Goal: Task Accomplishment & Management: Complete application form

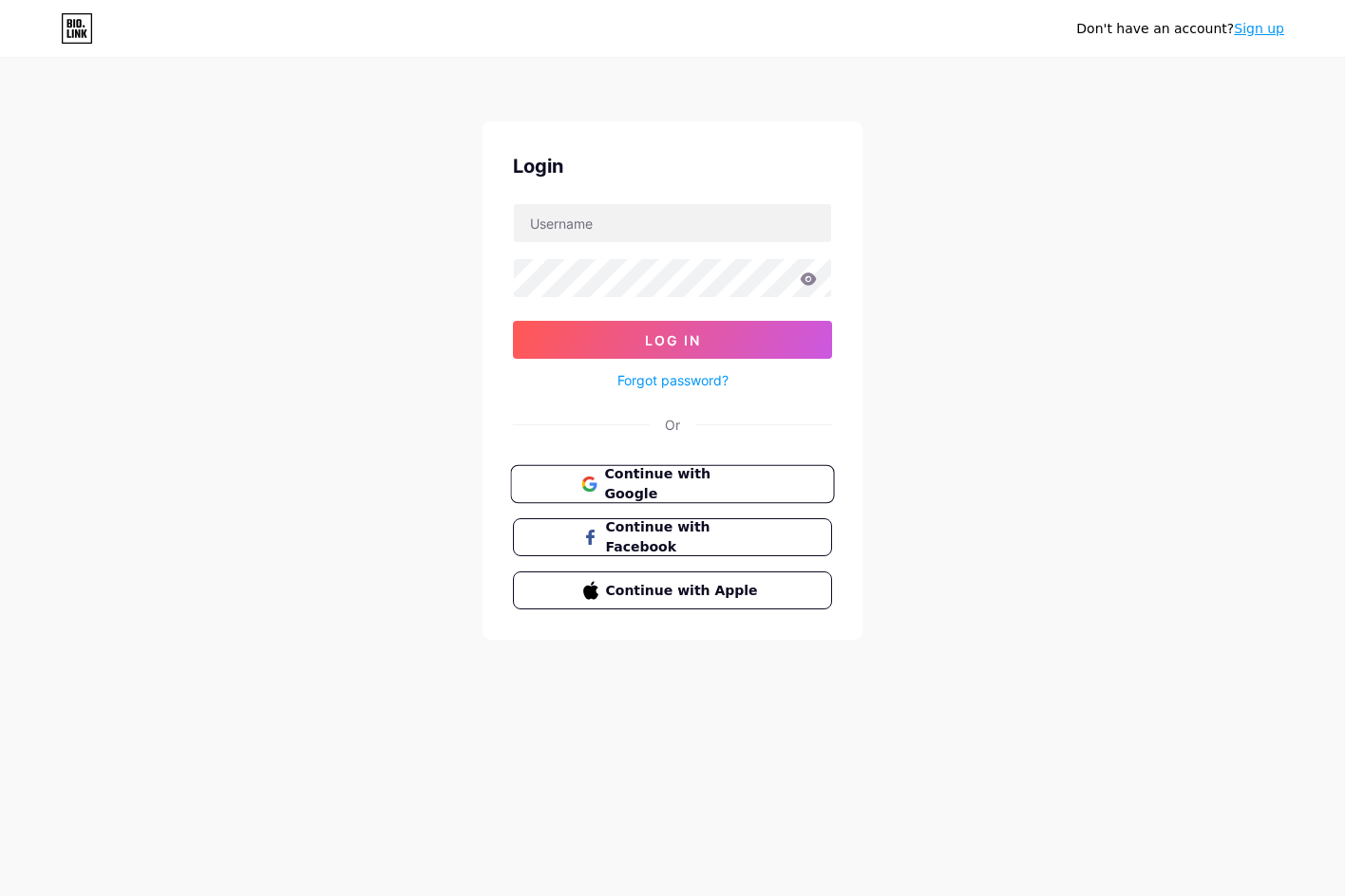
click at [652, 490] on span "Continue with Google" at bounding box center [683, 484] width 158 height 41
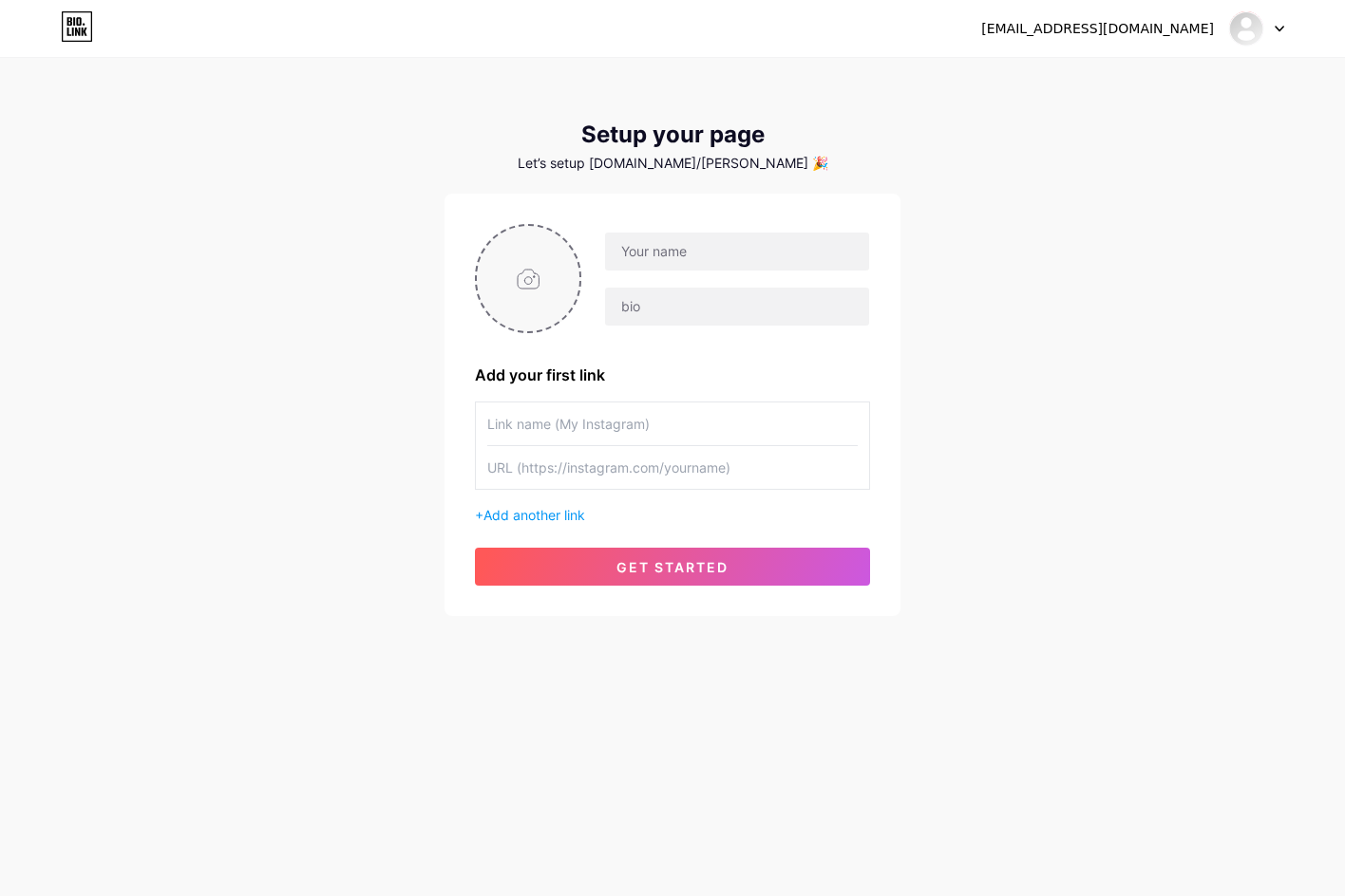
click at [545, 283] on input "file" at bounding box center [528, 278] width 103 height 105
type input "C:\fakepath\5e90cc2b0905c07528158fac4523abac.jpg"
click at [672, 253] on input "text" at bounding box center [737, 251] width 264 height 38
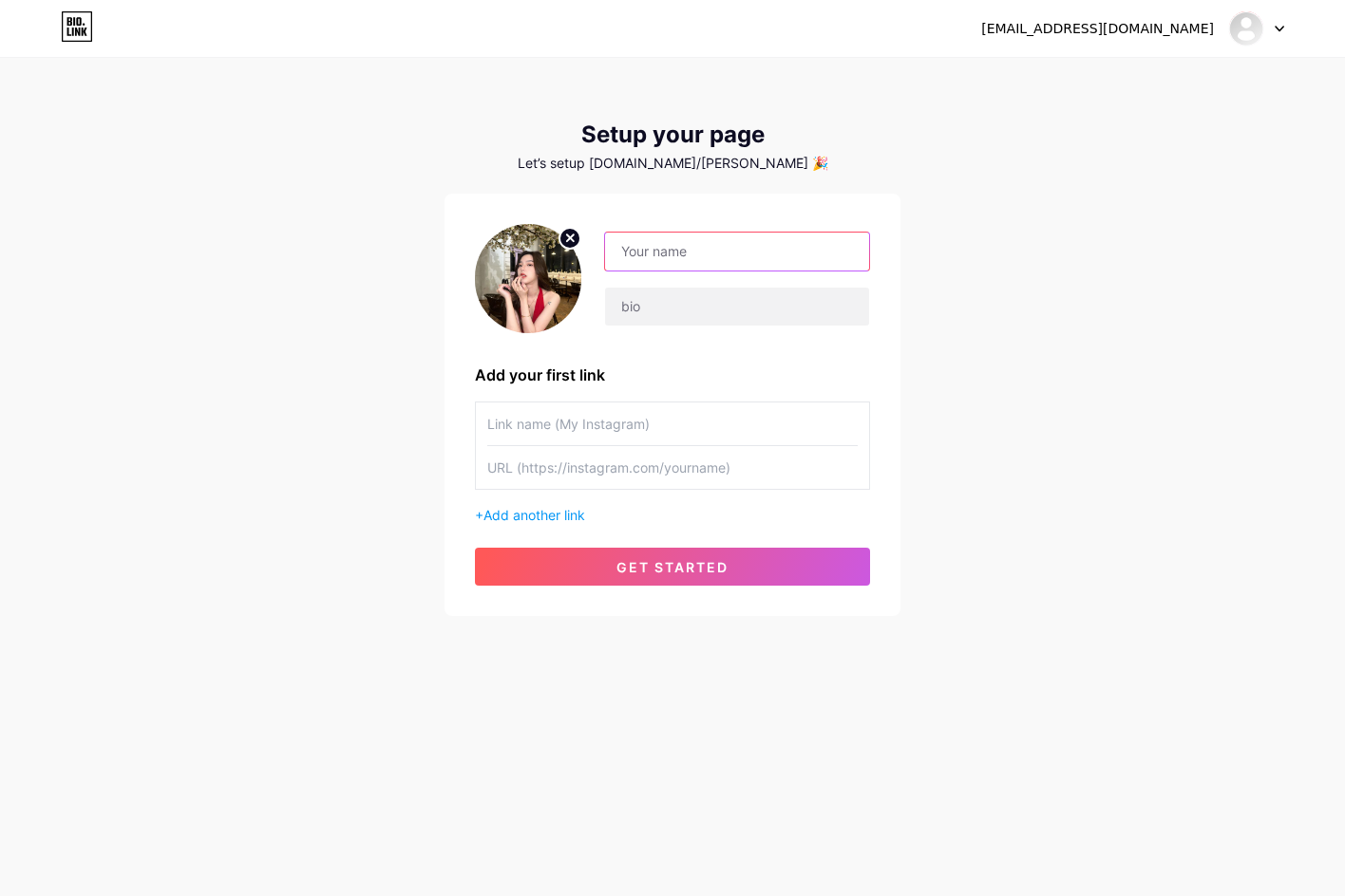
click at [664, 266] on input "text" at bounding box center [737, 251] width 264 height 38
paste input "Keluaran Togel"
type input "Keluaran Togel"
click at [659, 311] on input "text" at bounding box center [737, 307] width 264 height 38
click at [544, 425] on input "text" at bounding box center [672, 424] width 370 height 43
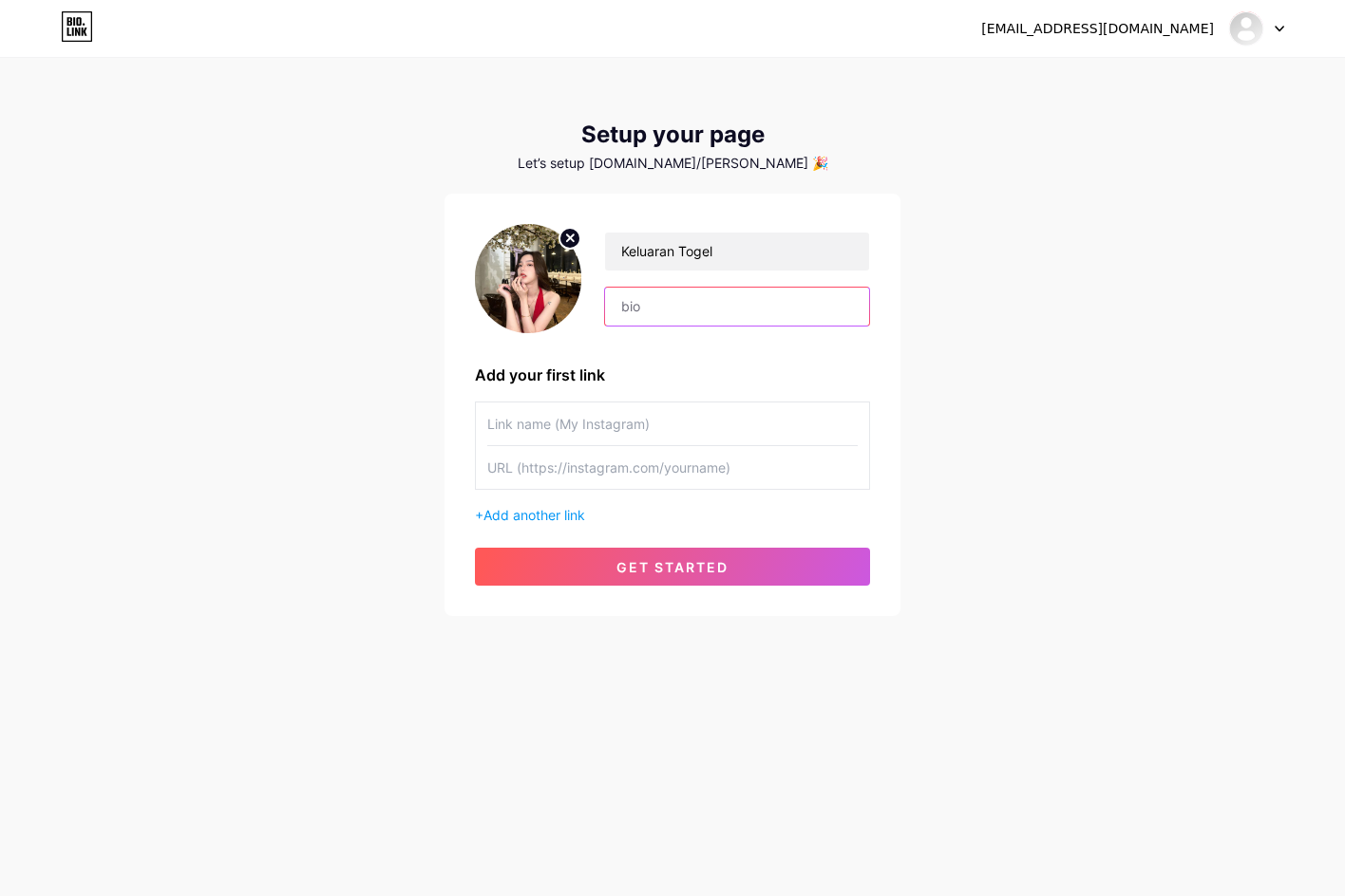
drag, startPoint x: 663, startPoint y: 309, endPoint x: 599, endPoint y: 308, distance: 64.0
click at [599, 308] on div "Keluaran Togel" at bounding box center [725, 279] width 288 height 95
paste input "Apakah Anda mencari cara untuk menambah penghasilan dengan mudah sambil tetap m…"
type input "Apakah Anda mencari cara untuk menambah penghasilan dengan mudah sambil tetap m…"
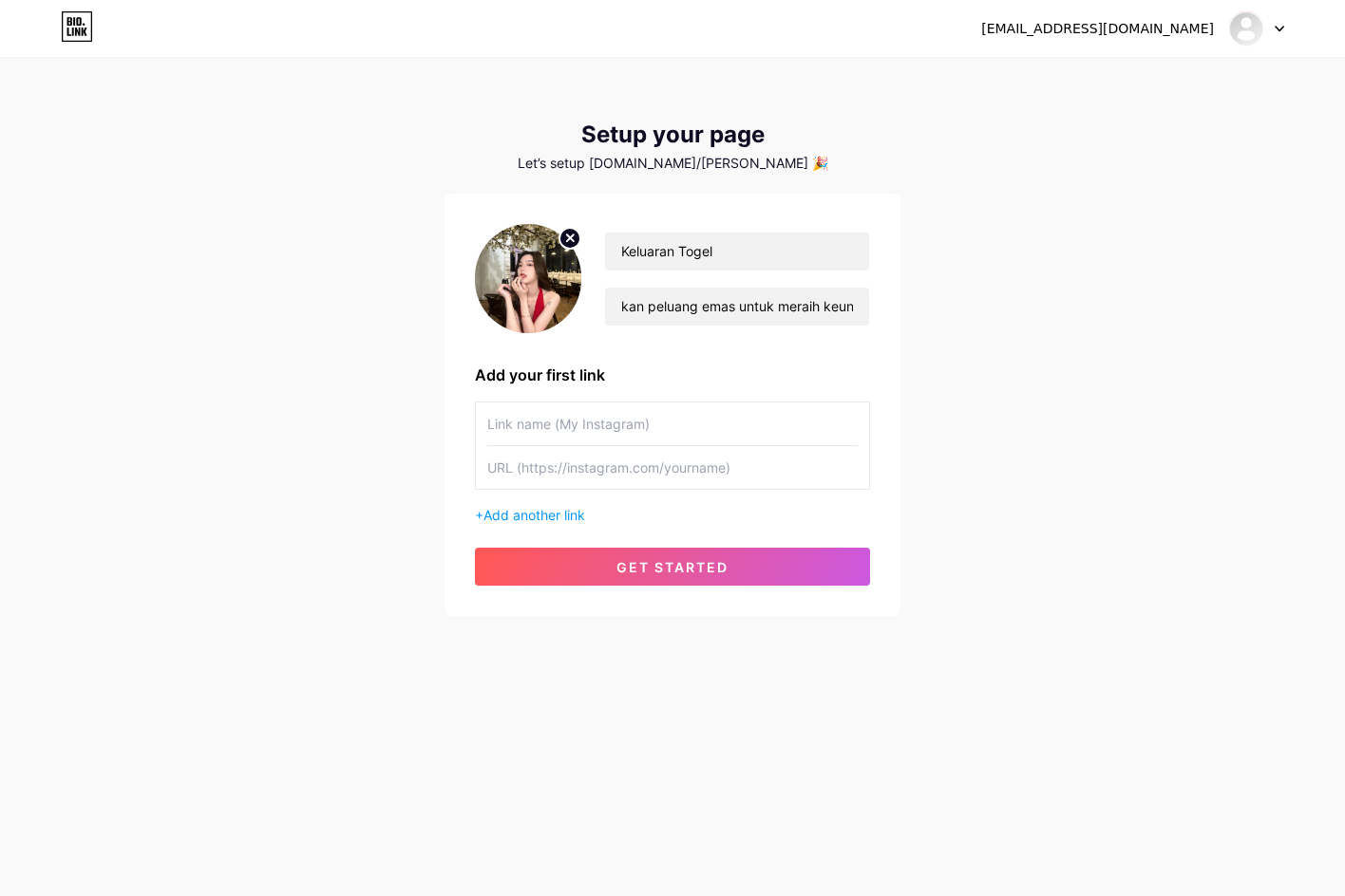
click at [588, 403] on input "text" at bounding box center [672, 424] width 370 height 43
click at [573, 424] on input "text" at bounding box center [672, 424] width 370 height 43
paste input "Keluaran Togel"
type input "Keluaran Togel"
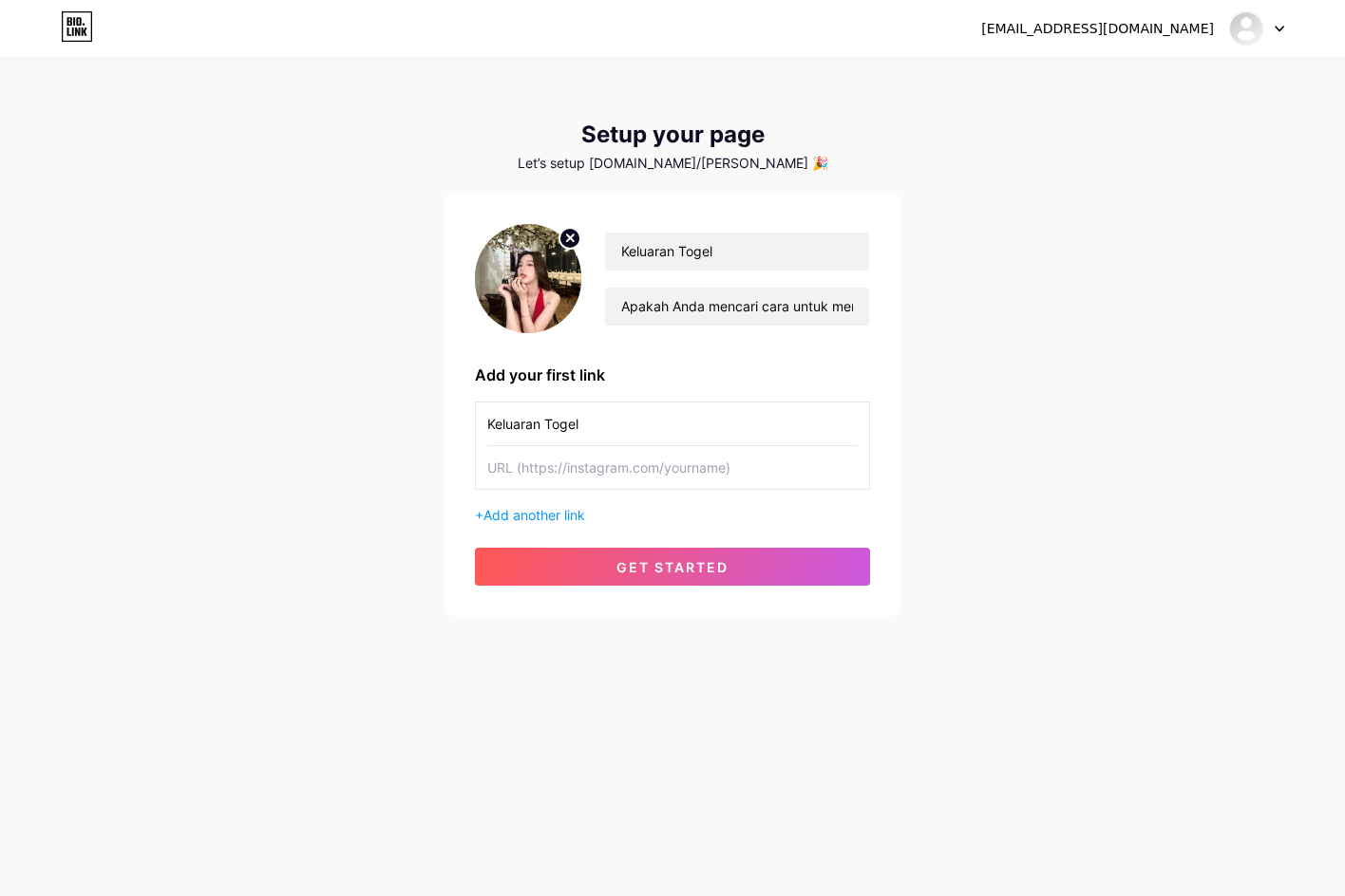
click at [520, 468] on input "text" at bounding box center [672, 467] width 370 height 43
paste input "[URL][DOMAIN_NAME]"
type input "[URL][DOMAIN_NAME]"
click at [564, 512] on span "Add another link" at bounding box center [534, 515] width 102 height 16
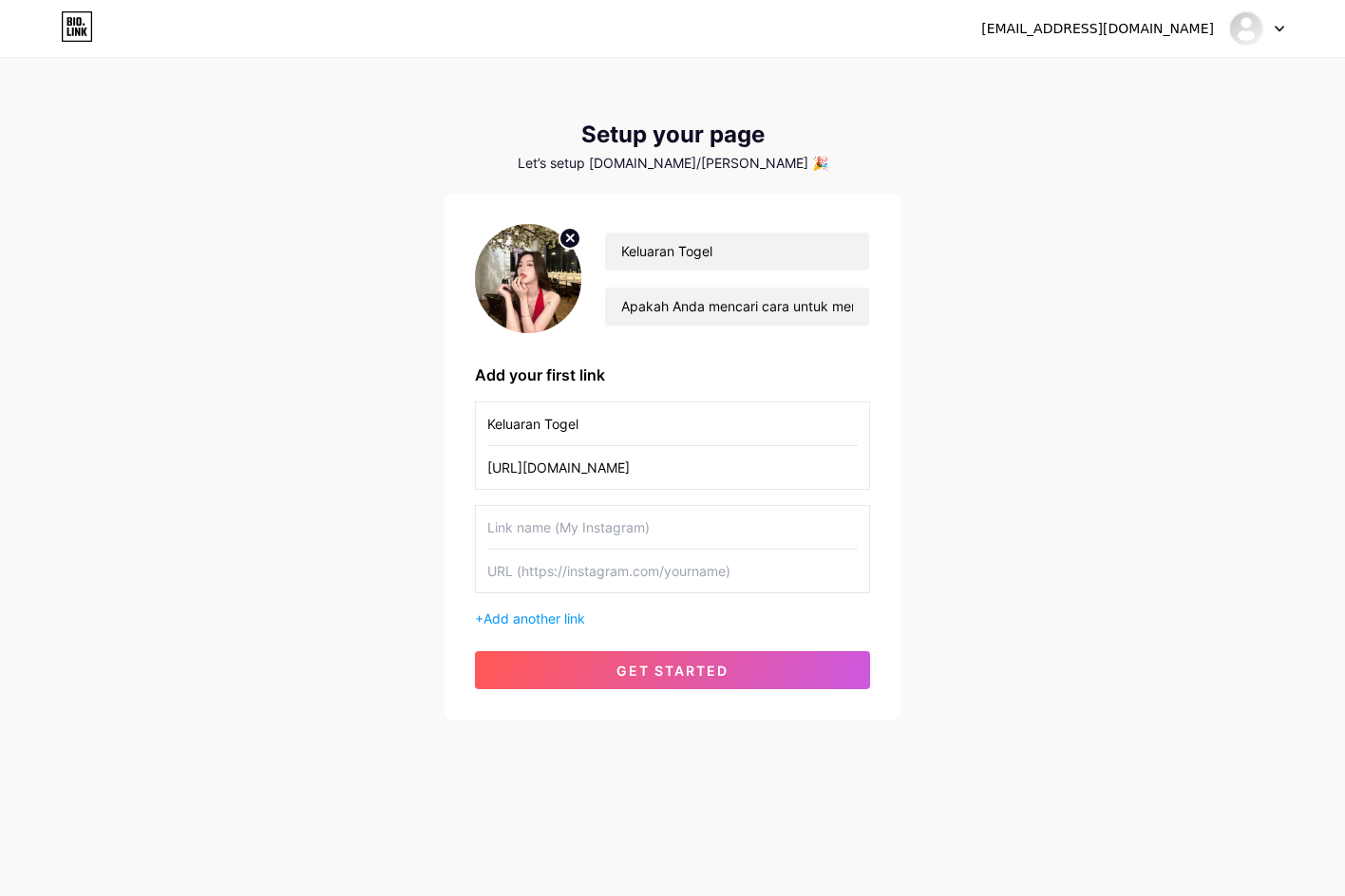
click at [542, 532] on input "text" at bounding box center [672, 527] width 370 height 43
paste input "Keluaran [GEOGRAPHIC_DATA]"
type input "Keluaran [GEOGRAPHIC_DATA]"
click at [587, 532] on input "Keluaran [GEOGRAPHIC_DATA]" at bounding box center [672, 527] width 370 height 43
click at [574, 571] on input "text" at bounding box center [672, 570] width 370 height 43
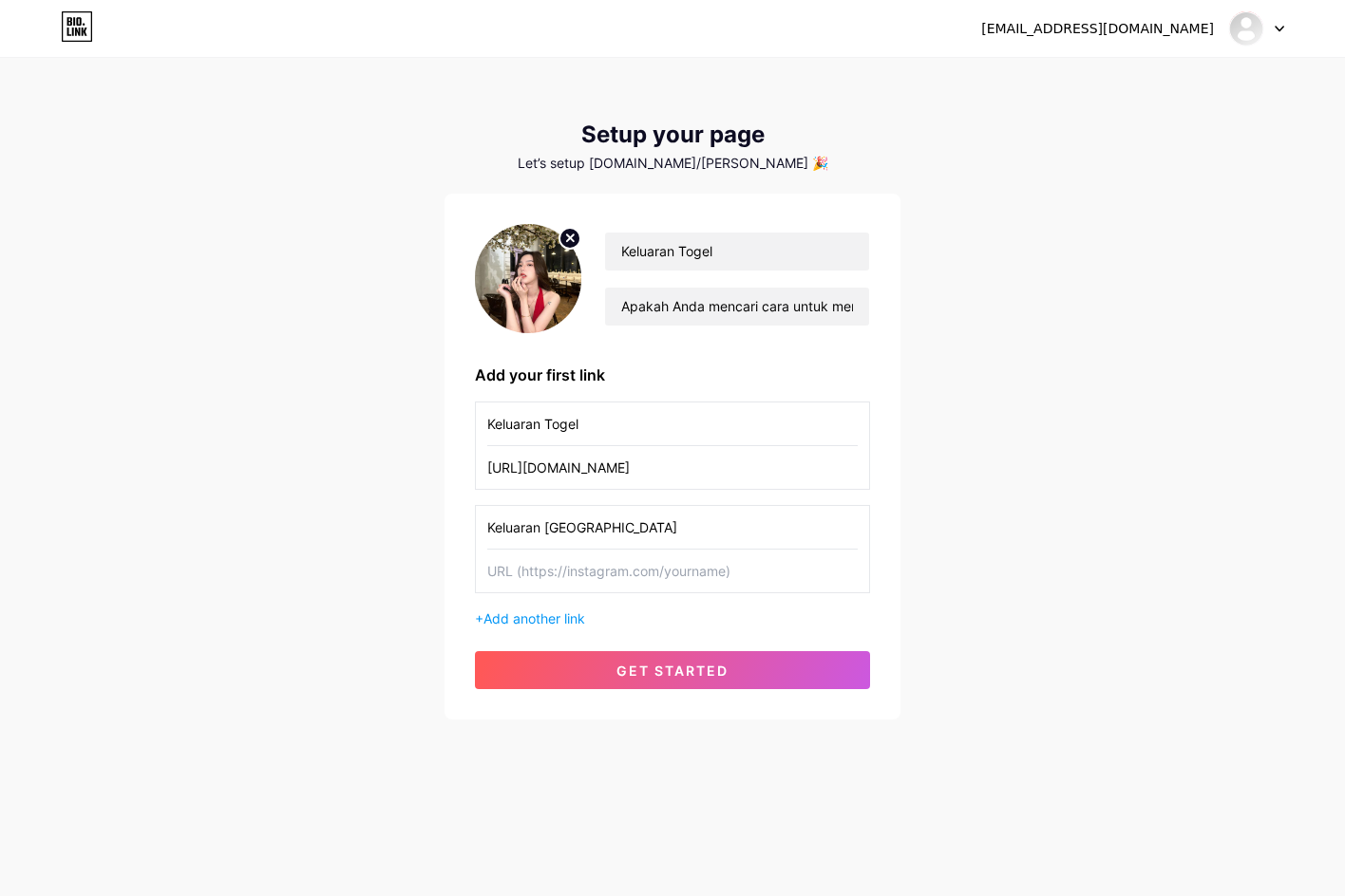
paste input "[URL][DOMAIN_NAME]"
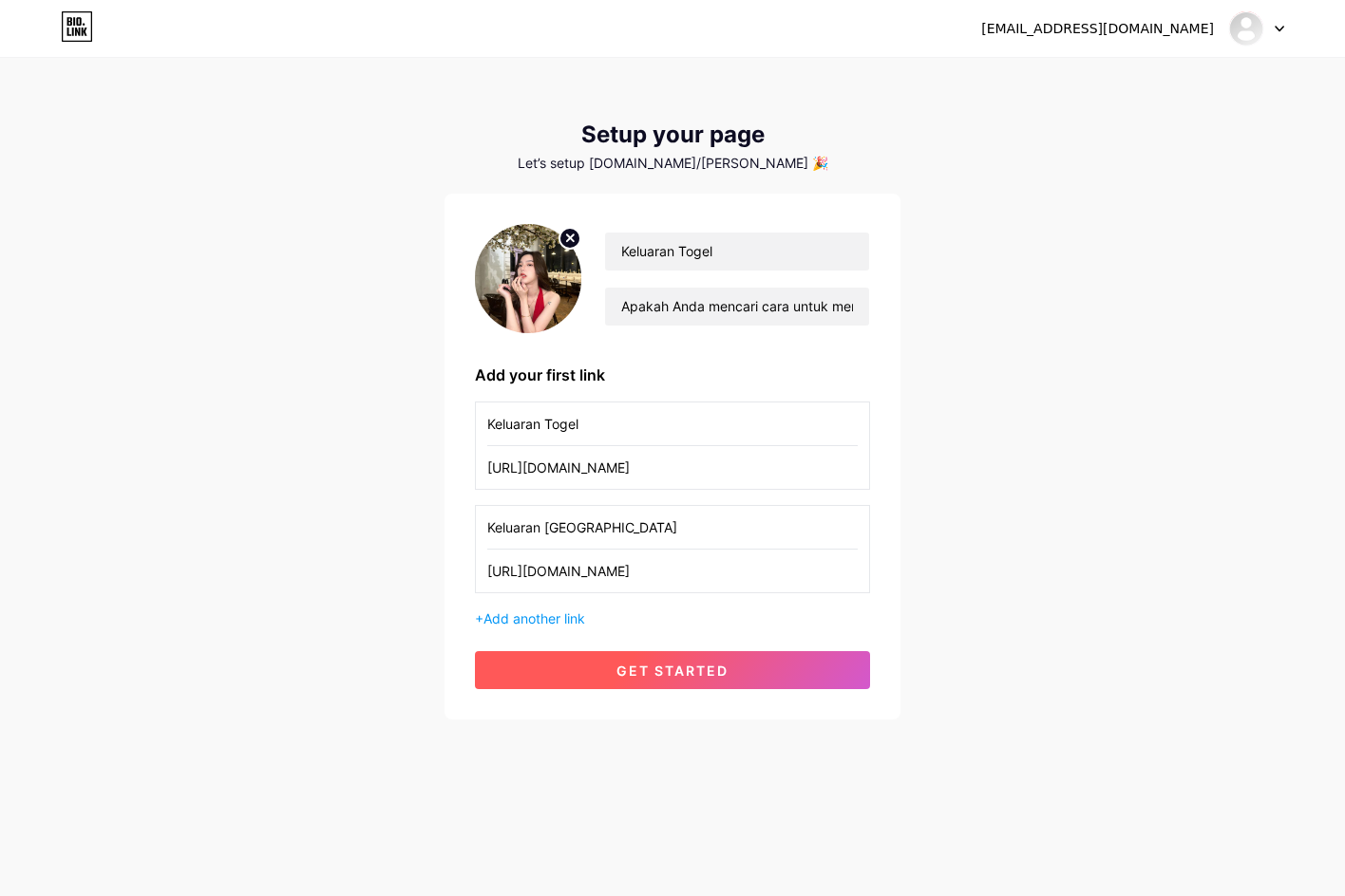
type input "[URL][DOMAIN_NAME]"
click at [634, 656] on button "get started" at bounding box center [672, 670] width 395 height 38
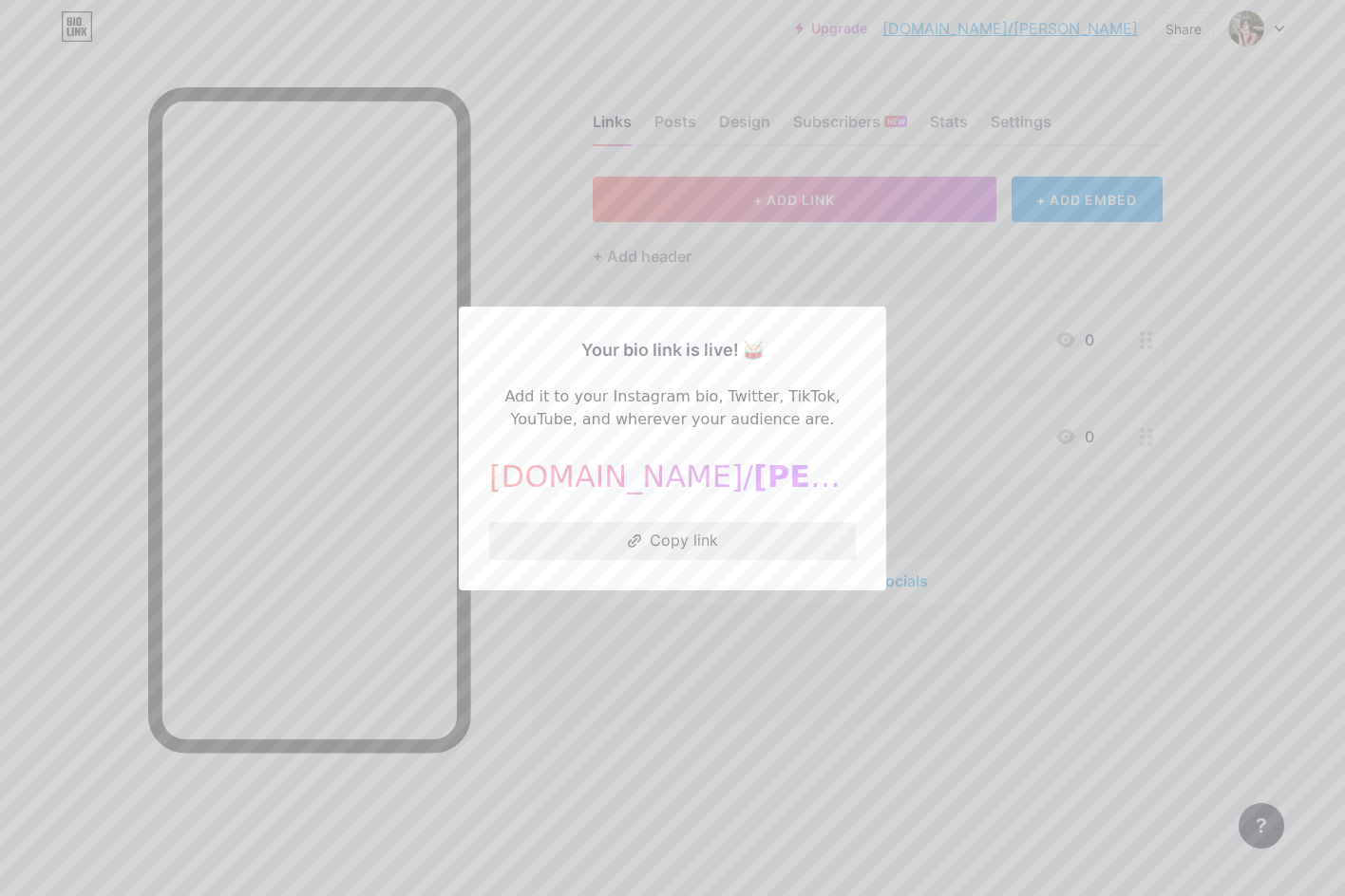
click at [616, 538] on button "Copy link" at bounding box center [672, 541] width 366 height 38
click at [633, 476] on div "[DOMAIN_NAME]/ [PERSON_NAME]" at bounding box center [672, 476] width 366 height 46
click at [648, 539] on button "Copied!" at bounding box center [672, 541] width 366 height 38
click at [613, 708] on div at bounding box center [672, 448] width 1345 height 896
